Goal: Task Accomplishment & Management: Manage account settings

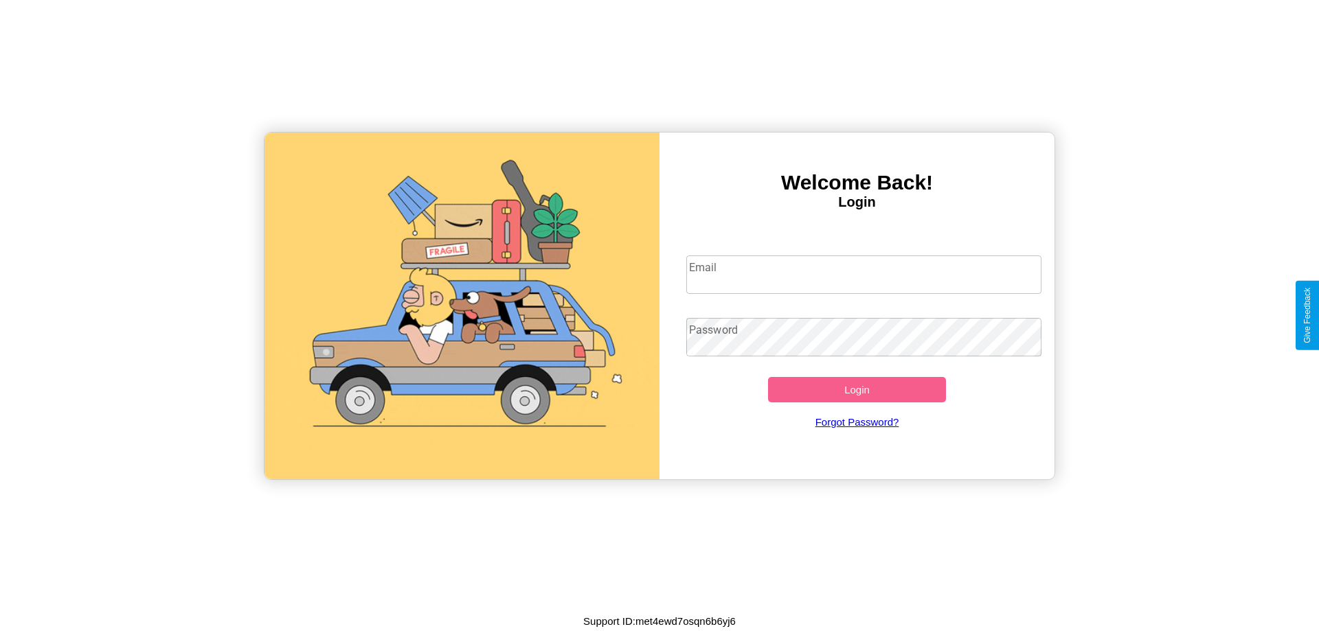
click at [864, 274] on input "Email" at bounding box center [864, 275] width 356 height 38
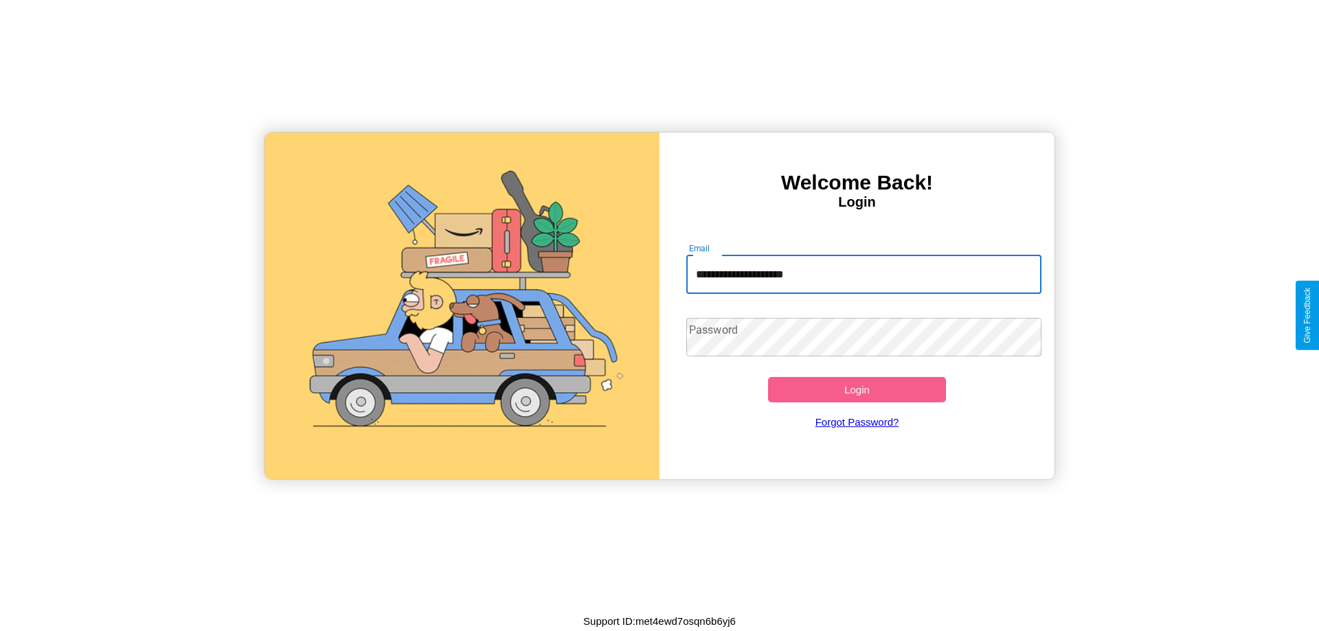
type input "**********"
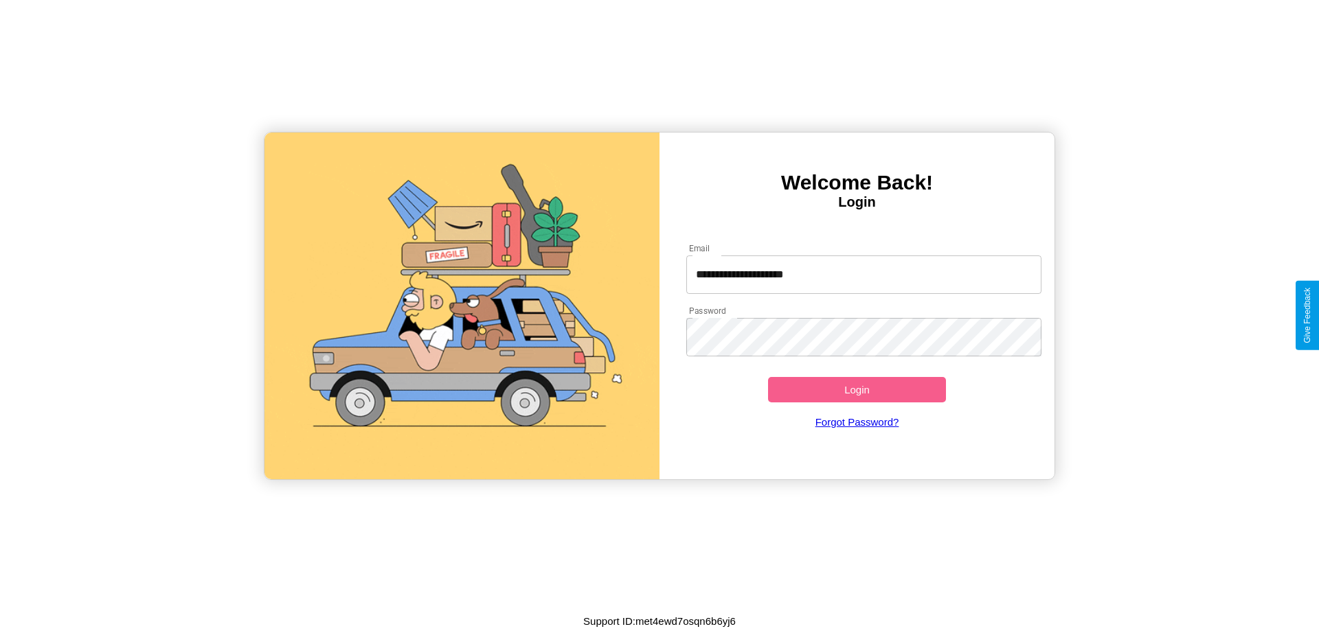
click at [857, 390] on button "Login" at bounding box center [857, 389] width 178 height 25
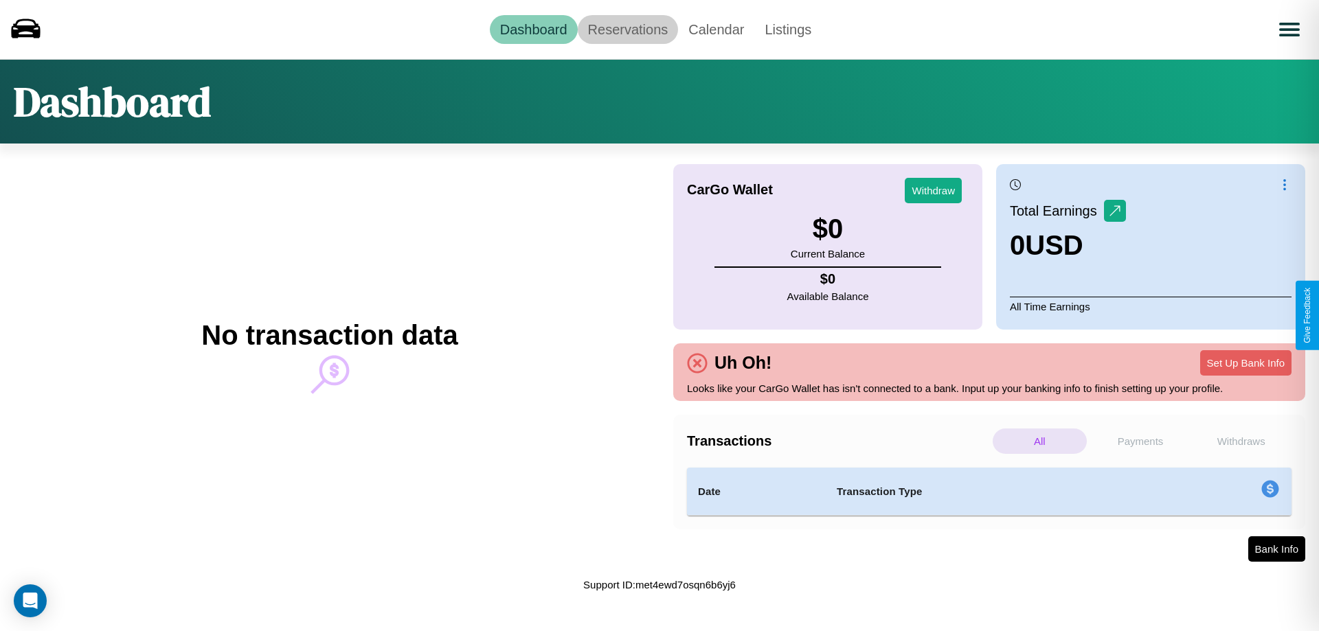
click at [627, 29] on link "Reservations" at bounding box center [628, 29] width 101 height 29
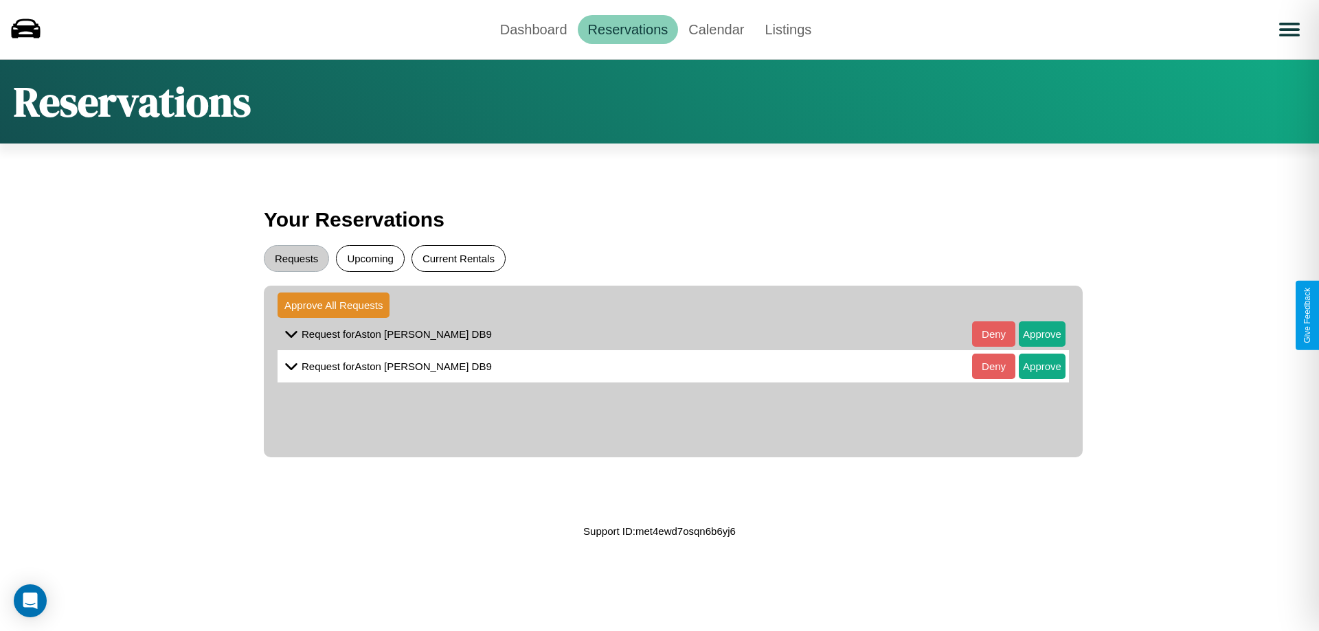
click at [458, 258] on button "Current Rentals" at bounding box center [459, 258] width 94 height 27
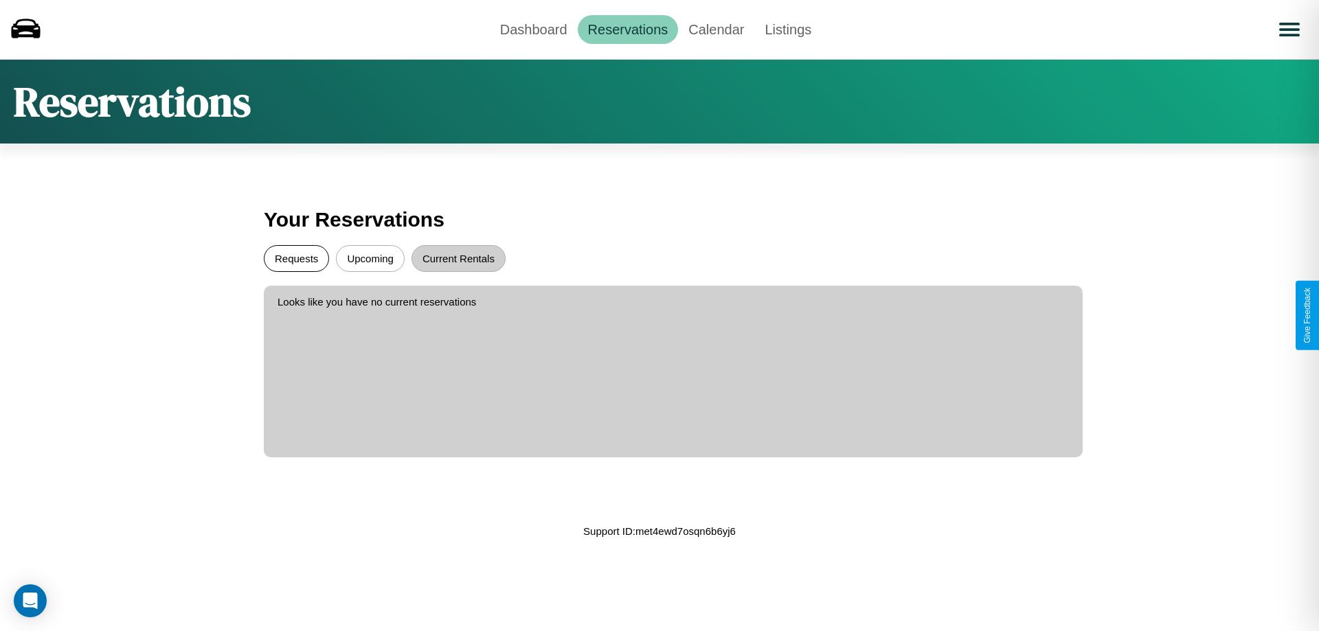
click at [296, 258] on button "Requests" at bounding box center [296, 258] width 65 height 27
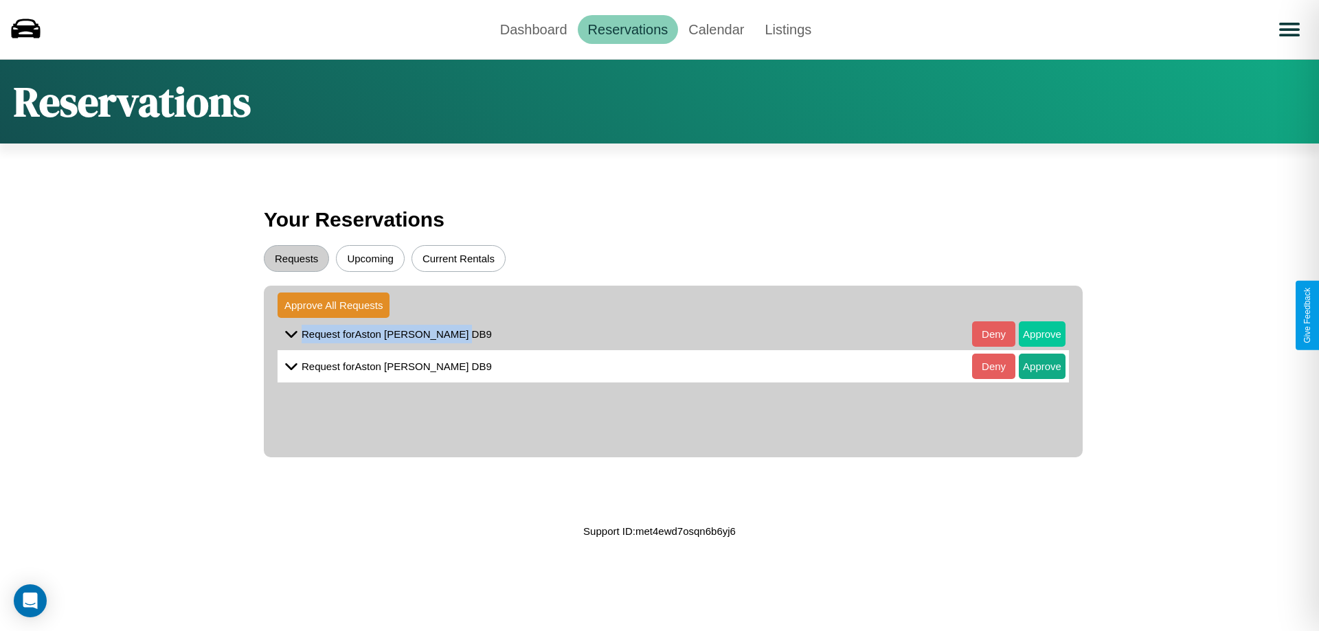
click at [1032, 334] on button "Approve" at bounding box center [1042, 334] width 47 height 25
